Goal: Information Seeking & Learning: Learn about a topic

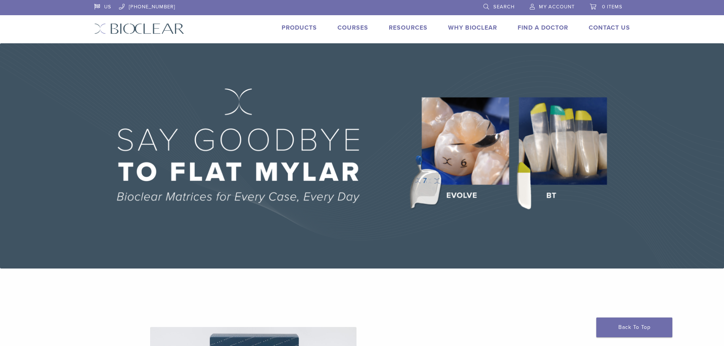
click at [348, 26] on link "Courses" at bounding box center [352, 28] width 31 height 8
